Goal: Find specific page/section: Find specific page/section

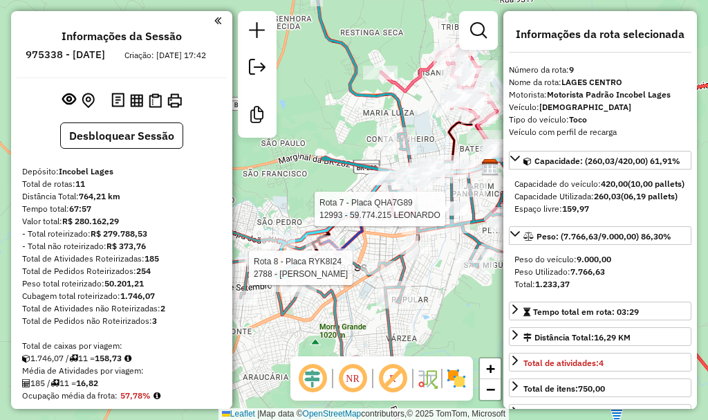
select select "**********"
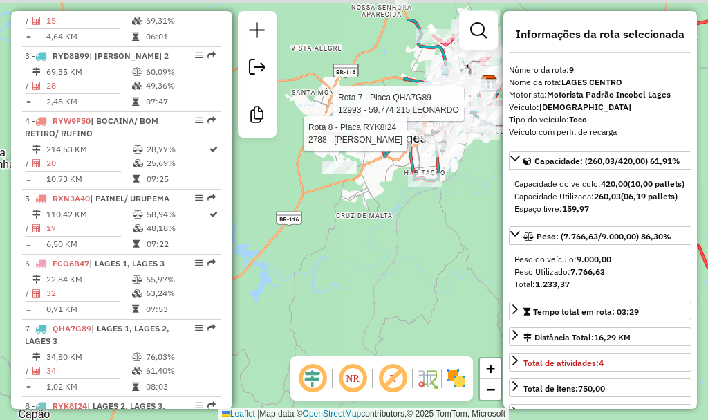
drag, startPoint x: 364, startPoint y: 220, endPoint x: 421, endPoint y: 181, distance: 69.6
click at [393, 267] on div "Rota 7 - Placa QHA7G89 12993 - 59.774.215 LEONARDO Rota 8 - Placa RYK8I24 2788 …" at bounding box center [354, 210] width 708 height 420
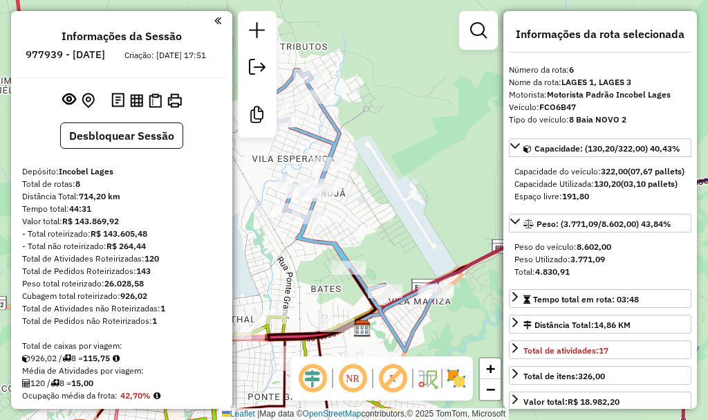
select select "*********"
